Goal: Transaction & Acquisition: Purchase product/service

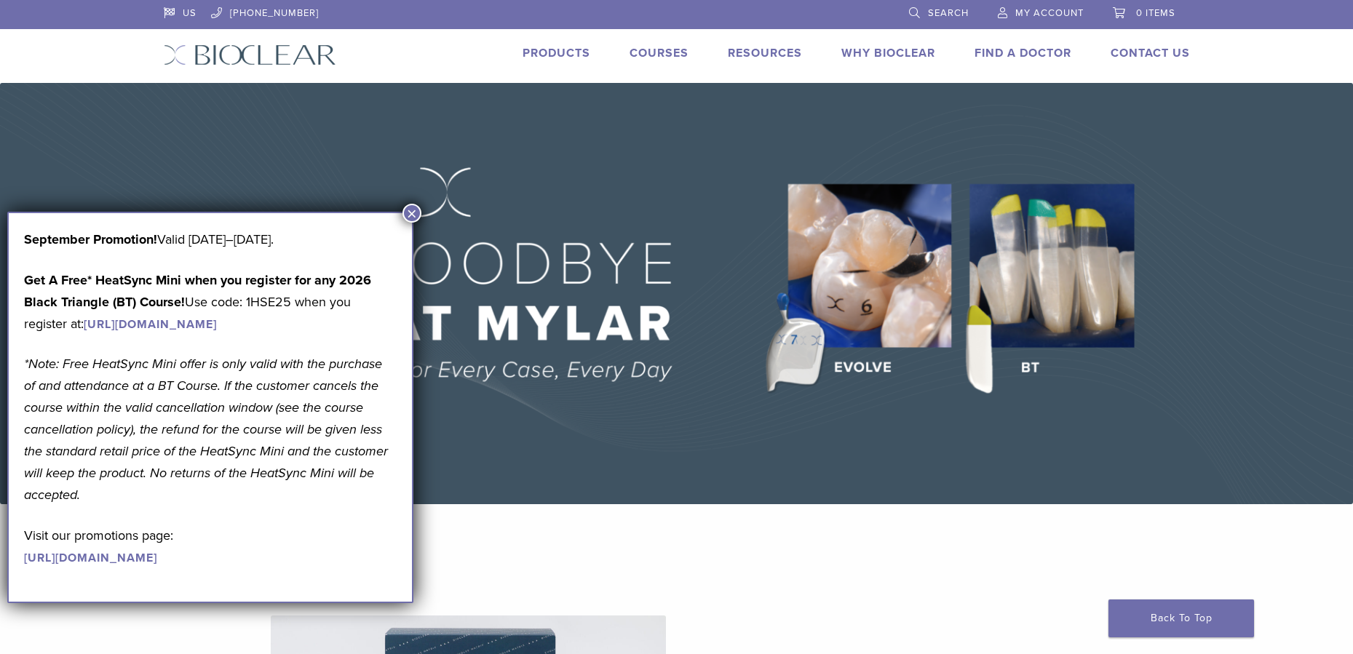
click at [409, 212] on button "×" at bounding box center [411, 213] width 19 height 19
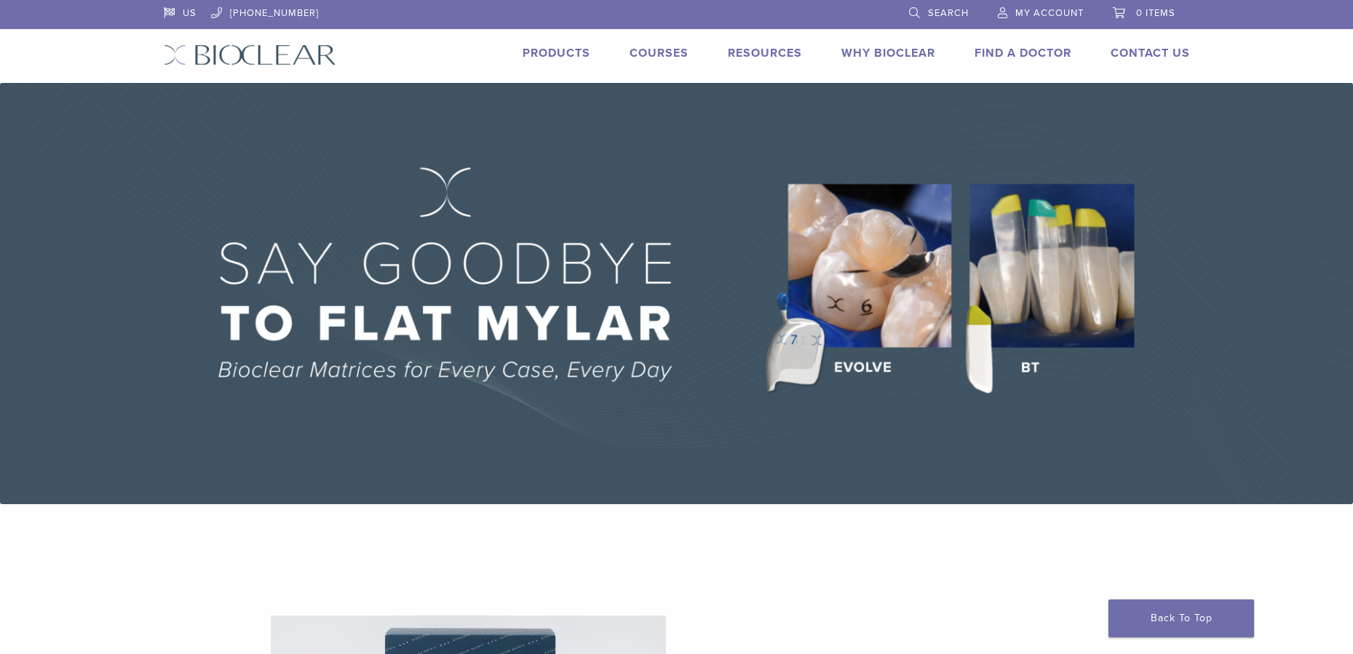
scroll to position [1, 0]
click at [560, 47] on link "Products" at bounding box center [556, 52] width 68 height 15
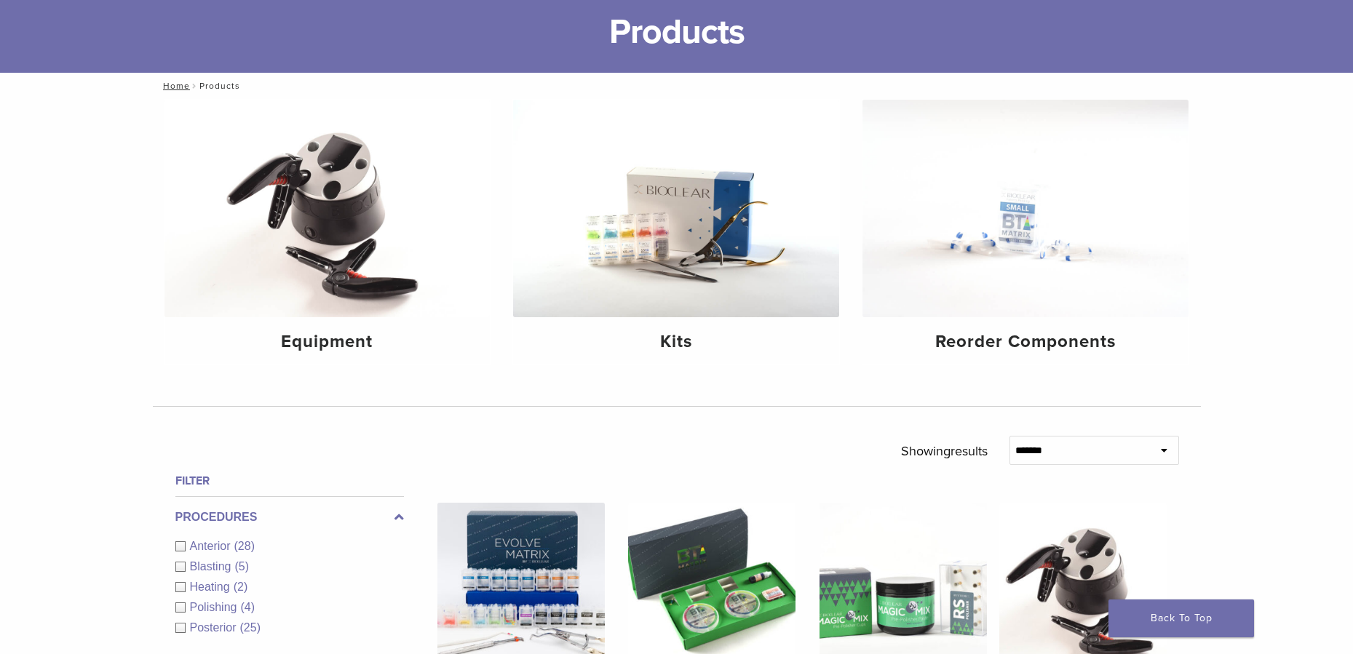
scroll to position [91, 0]
click at [729, 301] on img at bounding box center [676, 209] width 326 height 218
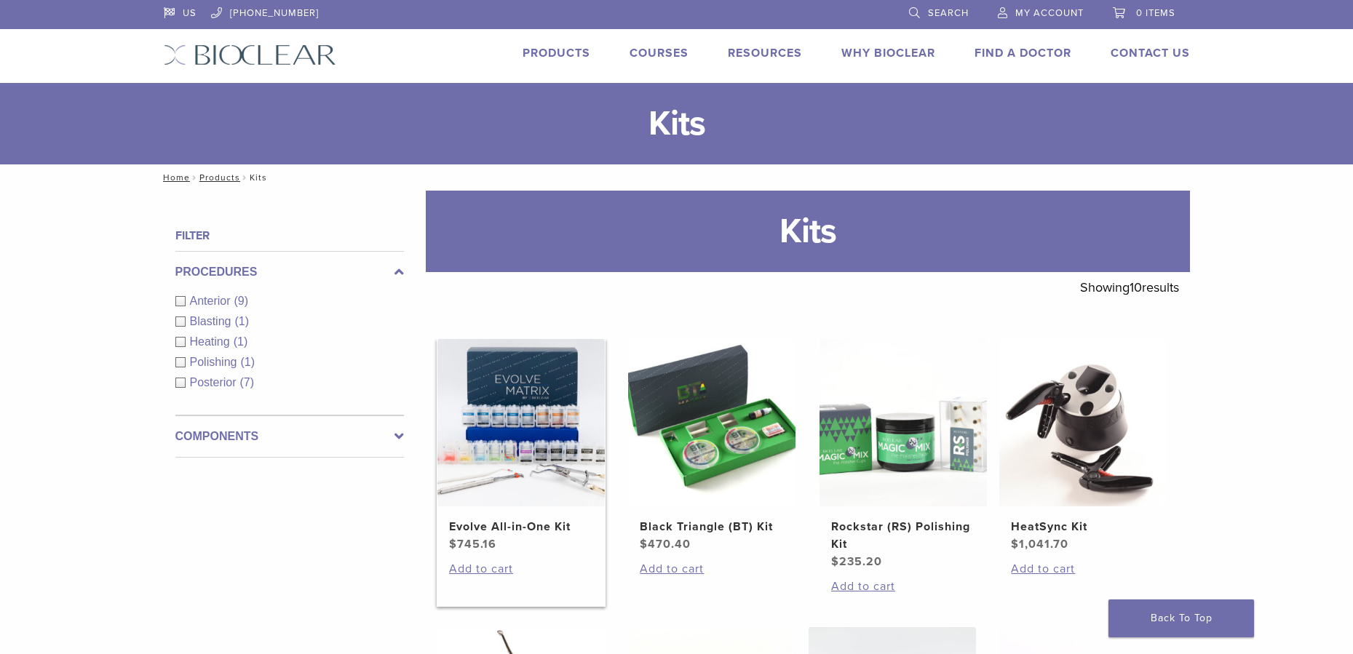
click at [524, 504] on img at bounding box center [520, 422] width 167 height 167
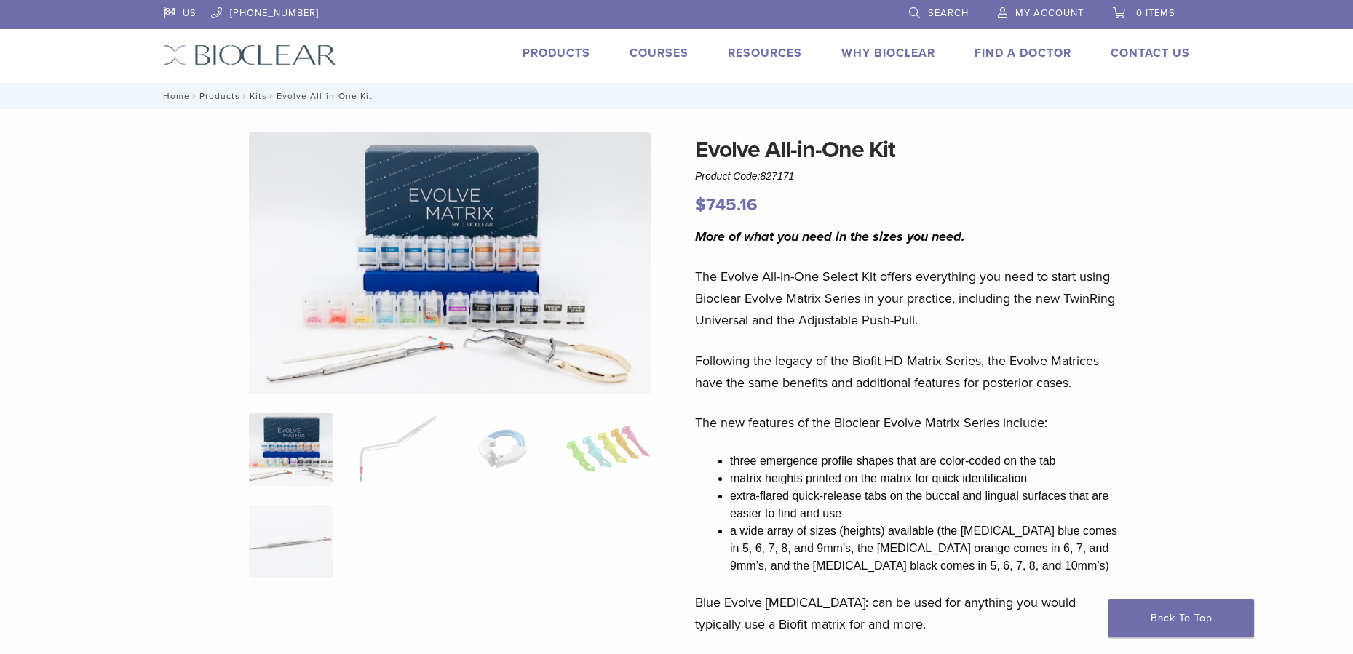
click at [502, 312] on img at bounding box center [450, 263] width 402 height 262
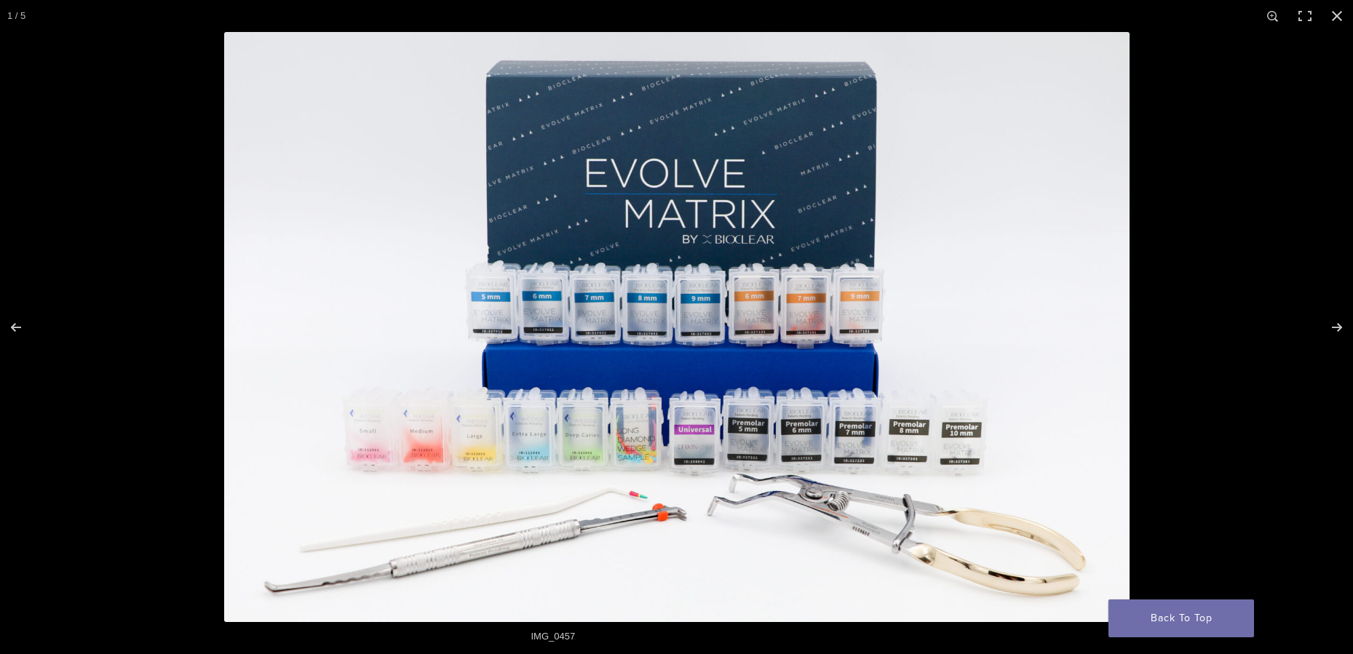
click at [744, 375] on img at bounding box center [676, 327] width 905 height 590
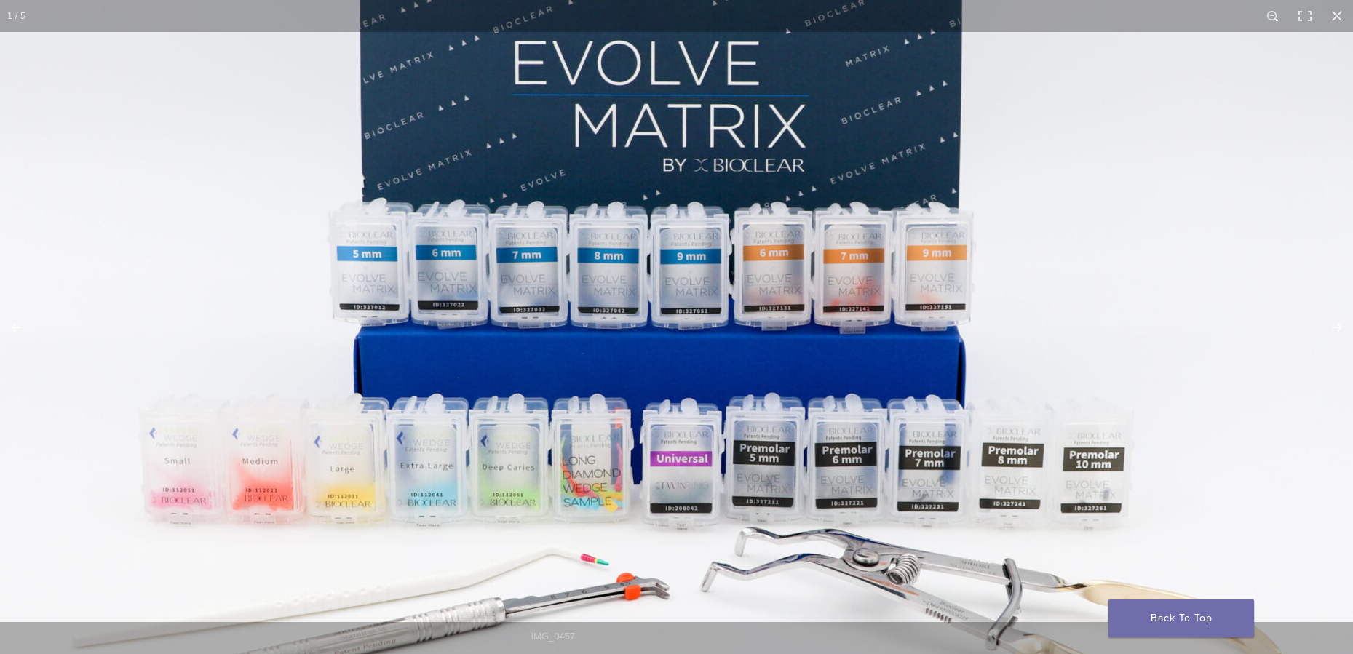
click at [744, 375] on img at bounding box center [654, 300] width 1397 height 911
